Goal: Task Accomplishment & Management: Manage account settings

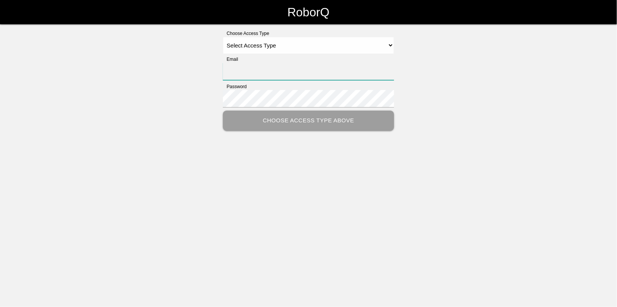
type input "[EMAIL_ADDRESS][DOMAIN_NAME]"
click at [247, 43] on select "Select Access Type Admin Customer Supervisor Worker" at bounding box center [308, 45] width 171 height 17
select select "Admin"
click at [223, 37] on select "Select Access Type Admin Customer Supervisor Worker" at bounding box center [308, 45] width 171 height 17
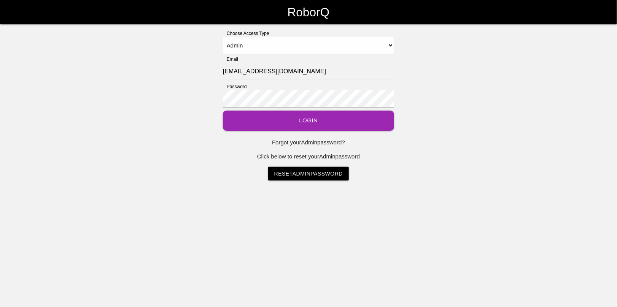
click at [297, 122] on button "Login" at bounding box center [308, 121] width 171 height 20
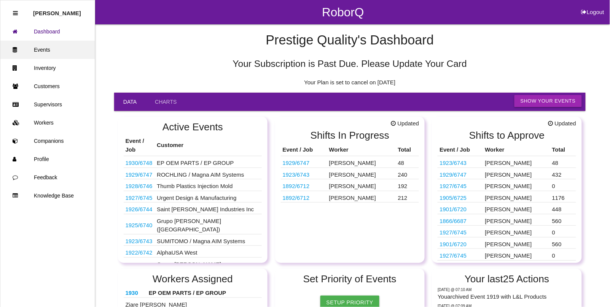
click at [46, 48] on link "Events" at bounding box center [47, 50] width 94 height 18
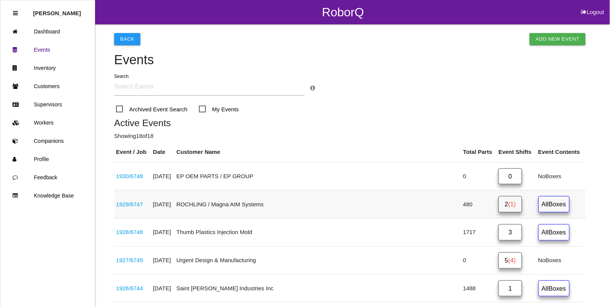
click at [132, 205] on link "1929 / 6747" at bounding box center [129, 204] width 27 height 6
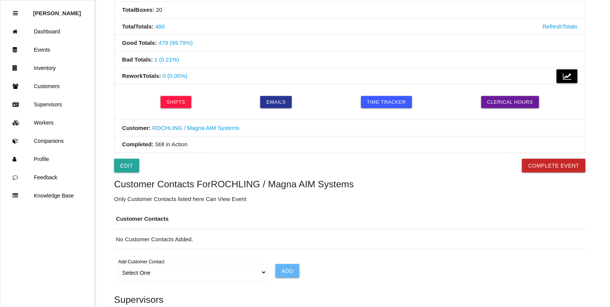
scroll to position [285, 0]
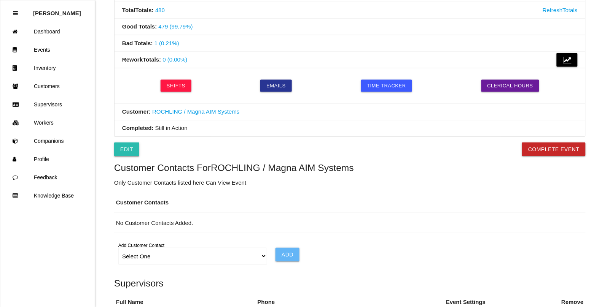
click at [125, 150] on link "Edit" at bounding box center [126, 150] width 25 height 14
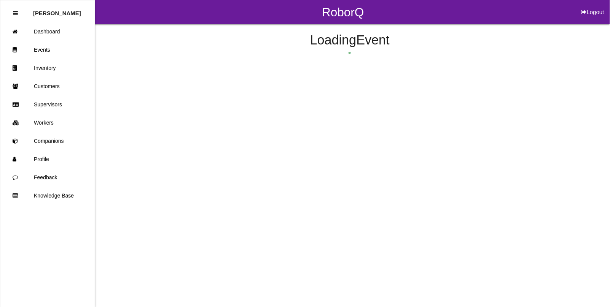
select select "notRequired"
select select "false"
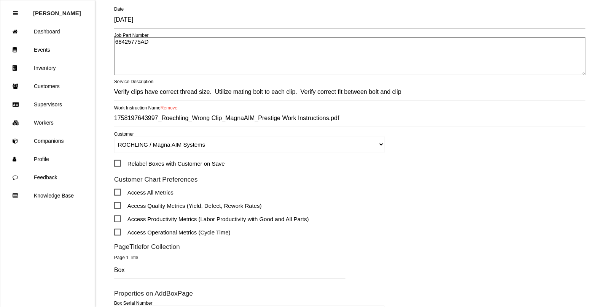
scroll to position [143, 0]
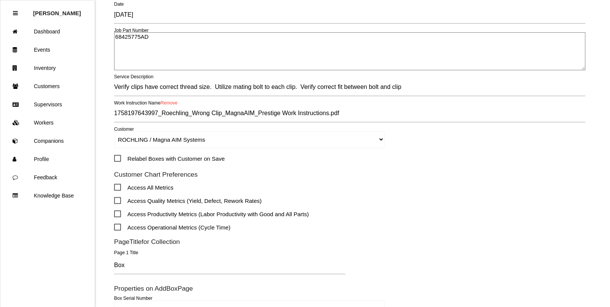
click at [168, 105] on link "Remove" at bounding box center [169, 102] width 17 height 5
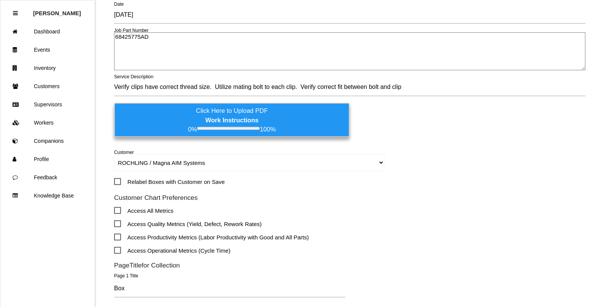
click at [208, 118] on b "Work Instructions" at bounding box center [231, 120] width 53 height 7
click at [0, 0] on input "Click Here to Upload PDF Work Instructions 0% 100%" at bounding box center [0, 0] width 0 height 0
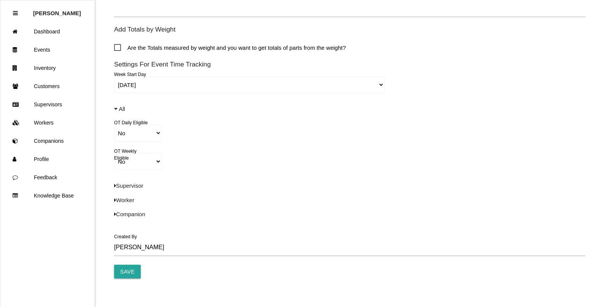
scroll to position [529, 0]
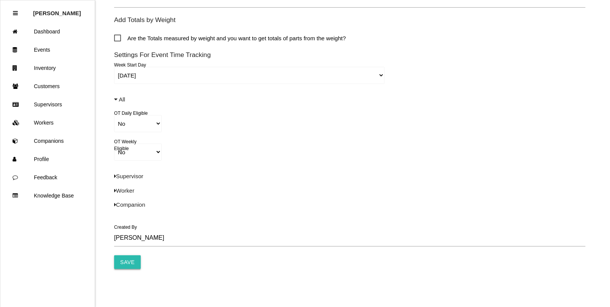
click at [136, 264] on input "Save" at bounding box center [127, 263] width 27 height 14
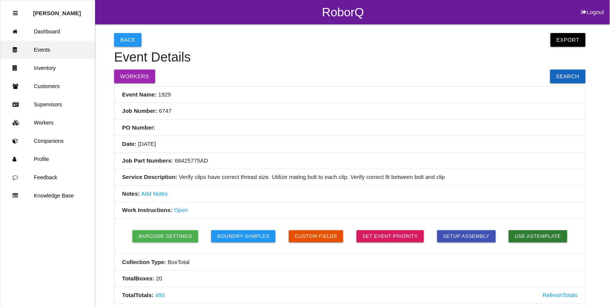
click at [41, 48] on link "Events" at bounding box center [47, 50] width 94 height 18
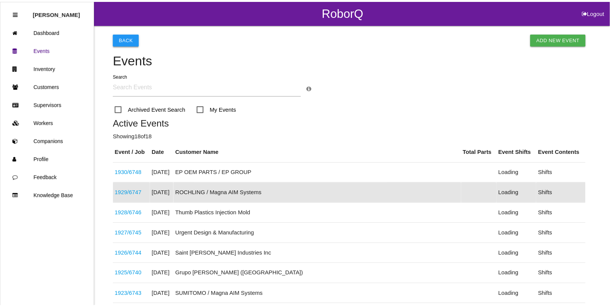
scroll to position [39, 0]
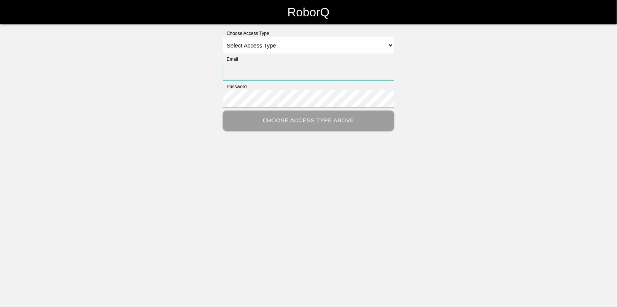
type input "[EMAIL_ADDRESS][DOMAIN_NAME]"
drag, startPoint x: 266, startPoint y: 43, endPoint x: 267, endPoint y: 53, distance: 10.1
click at [266, 43] on select "Select Access Type Admin Customer Supervisor Worker" at bounding box center [308, 45] width 171 height 17
select select "Admin"
click at [223, 37] on select "Select Access Type Admin Customer Supervisor Worker" at bounding box center [308, 45] width 171 height 17
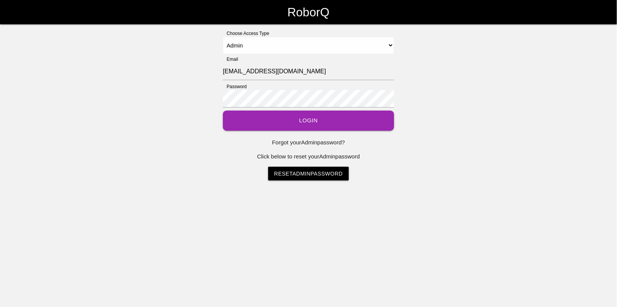
click at [320, 123] on button "Login" at bounding box center [308, 121] width 171 height 20
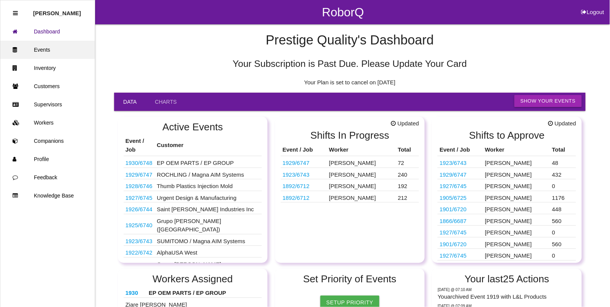
click at [37, 49] on link "Events" at bounding box center [47, 50] width 94 height 18
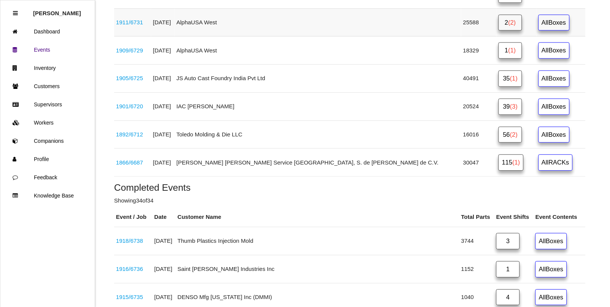
scroll to position [523, 0]
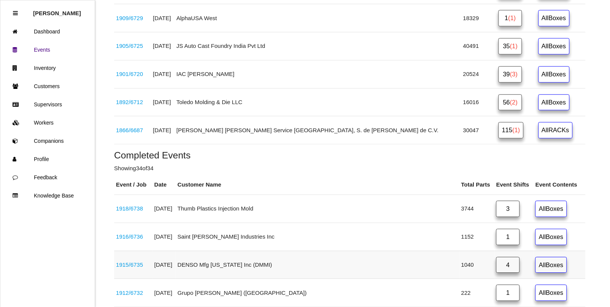
click at [496, 271] on link "4" at bounding box center [508, 265] width 24 height 16
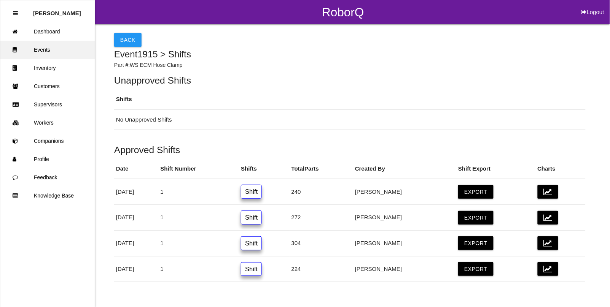
click at [40, 49] on link "Events" at bounding box center [47, 50] width 94 height 18
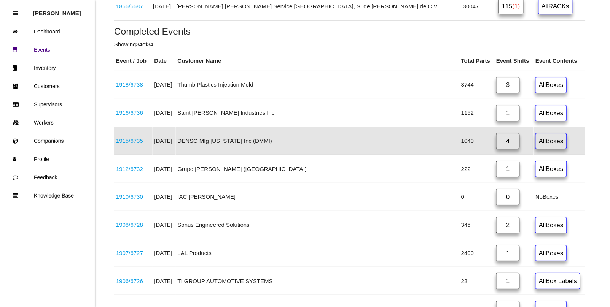
scroll to position [666, 0]
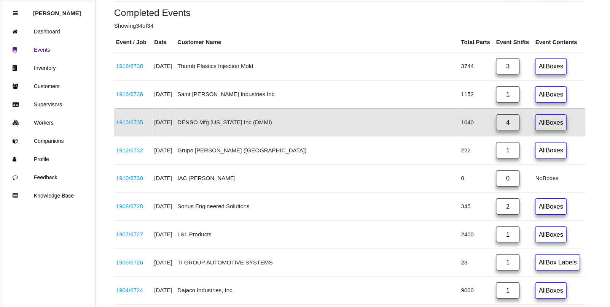
click at [142, 126] on link "1915 / 6735" at bounding box center [129, 122] width 27 height 6
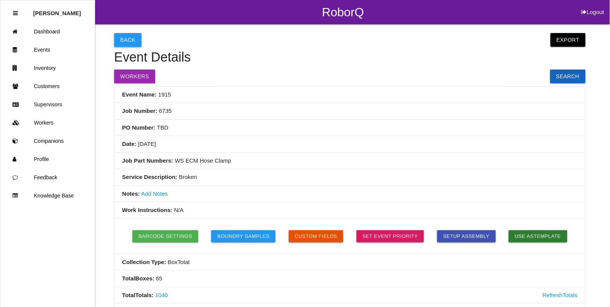
click at [129, 37] on button "Back" at bounding box center [127, 40] width 27 height 14
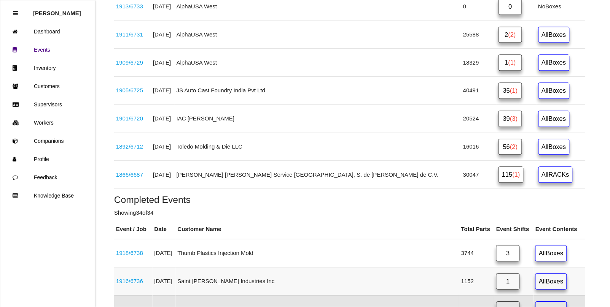
scroll to position [598, 0]
